Goal: Transaction & Acquisition: Purchase product/service

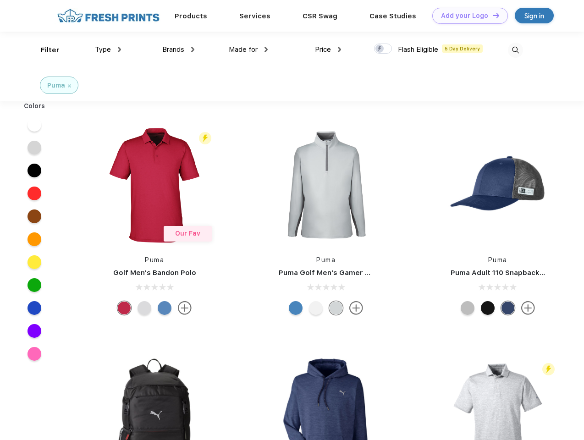
scroll to position [0, 0]
click at [467, 16] on link "Add your Logo Design Tool" at bounding box center [470, 16] width 76 height 16
click at [0, 0] on div "Design Tool" at bounding box center [0, 0] width 0 height 0
click at [492, 15] on link "Add your Logo Design Tool" at bounding box center [470, 16] width 76 height 16
click at [44, 50] on div "Filter" at bounding box center [50, 50] width 19 height 11
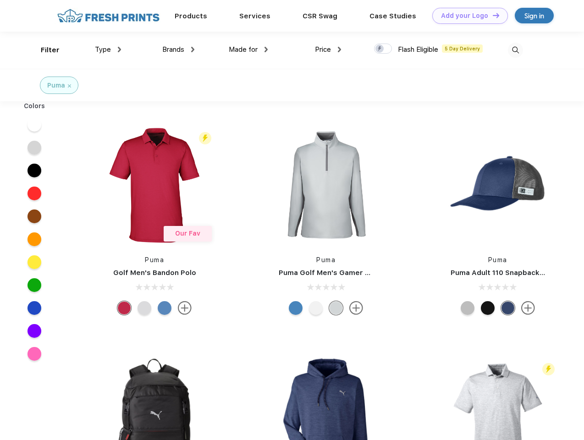
click at [108, 50] on span "Type" at bounding box center [103, 49] width 16 height 8
click at [178, 50] on span "Brands" at bounding box center [173, 49] width 22 height 8
click at [248, 50] on span "Made for" at bounding box center [243, 49] width 29 height 8
click at [328, 50] on span "Price" at bounding box center [323, 49] width 16 height 8
click at [383, 49] on div at bounding box center [383, 49] width 18 height 10
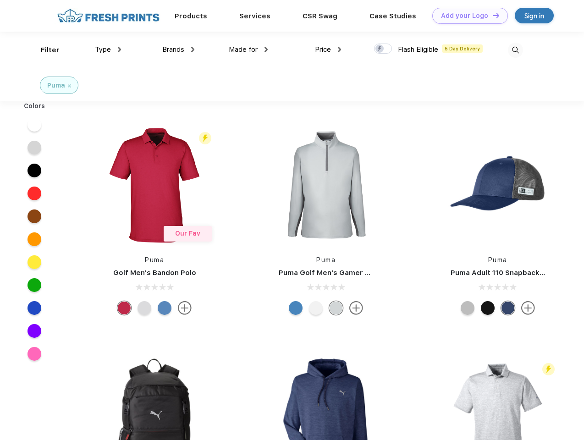
click at [380, 49] on input "checkbox" at bounding box center [377, 46] width 6 height 6
click at [515, 50] on img at bounding box center [515, 50] width 15 height 15
